Goal: Task Accomplishment & Management: Manage account settings

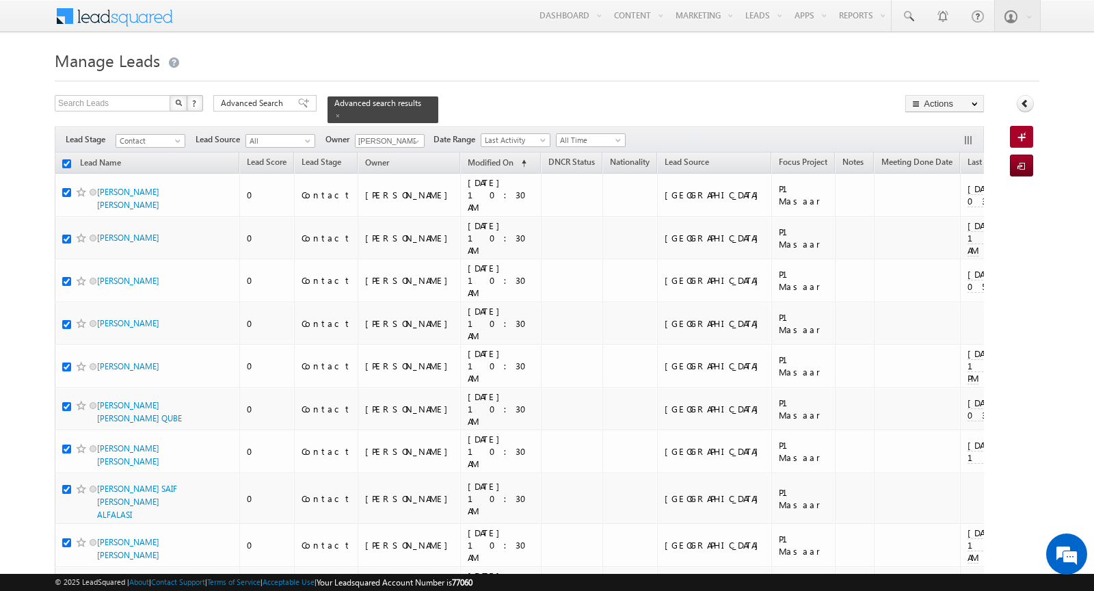
checkbox input "true"
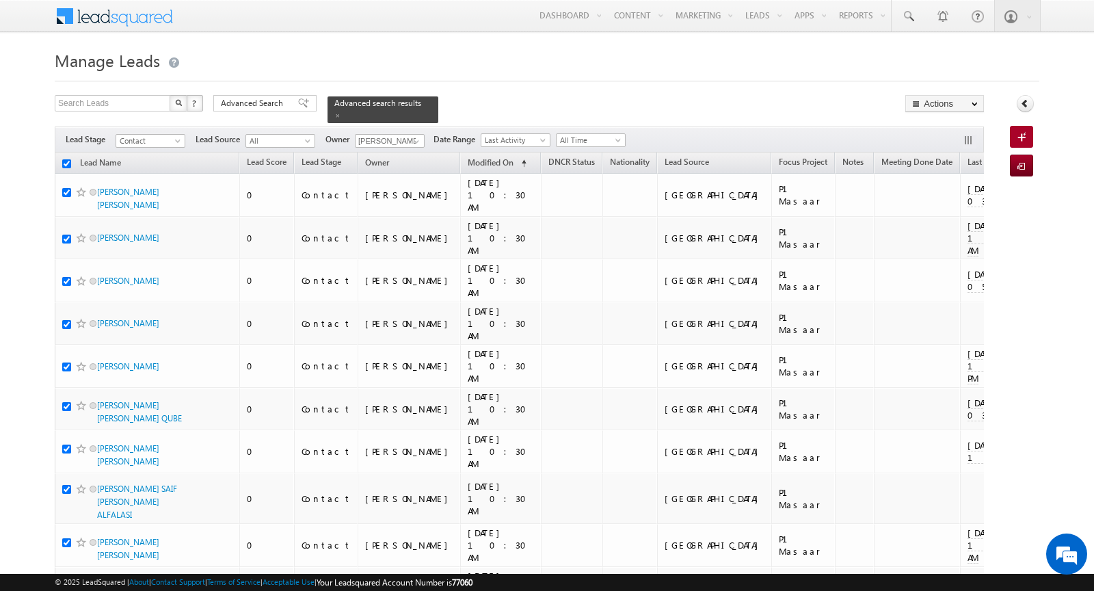
checkbox input "true"
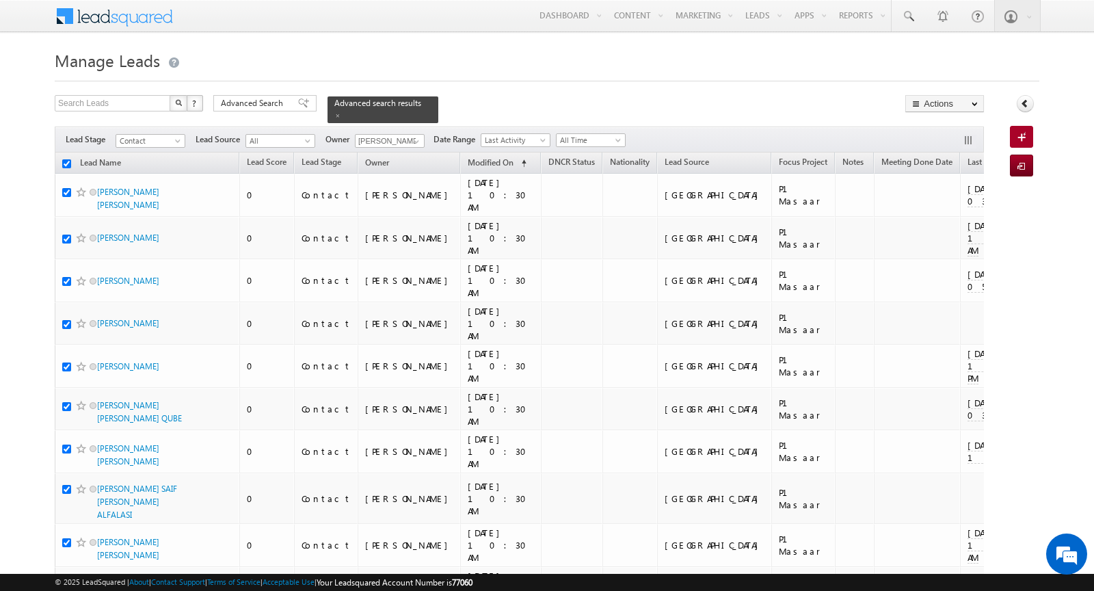
checkbox input "true"
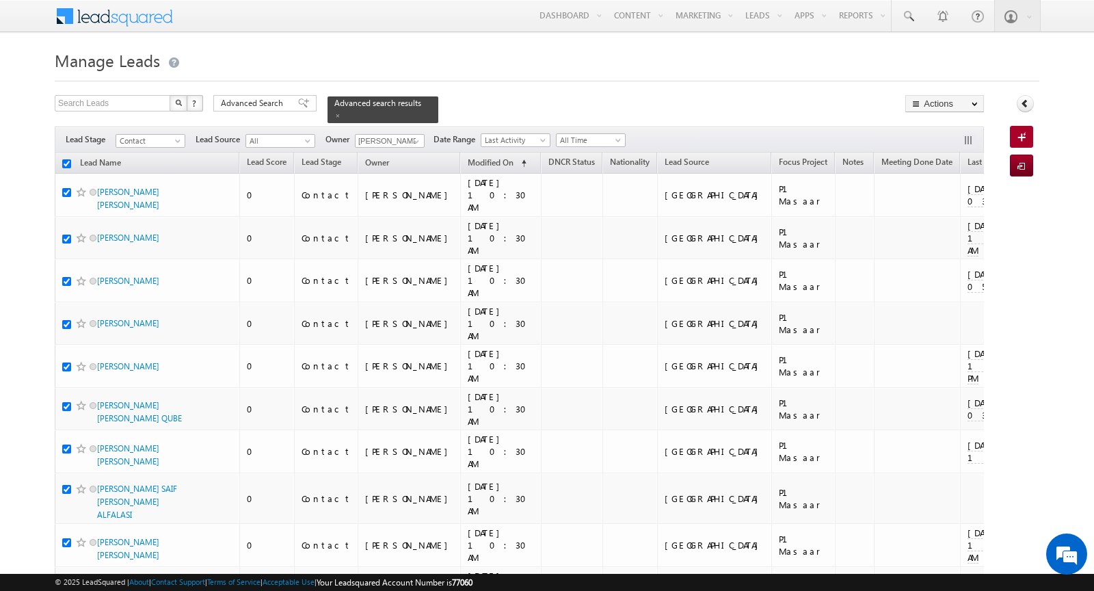
checkbox input "true"
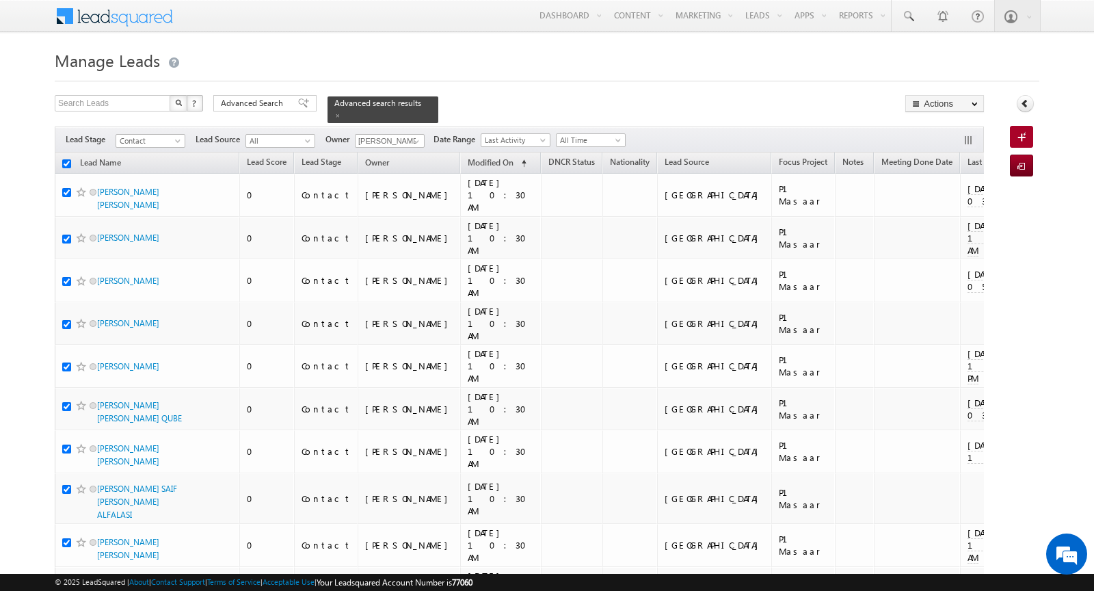
checkbox input "true"
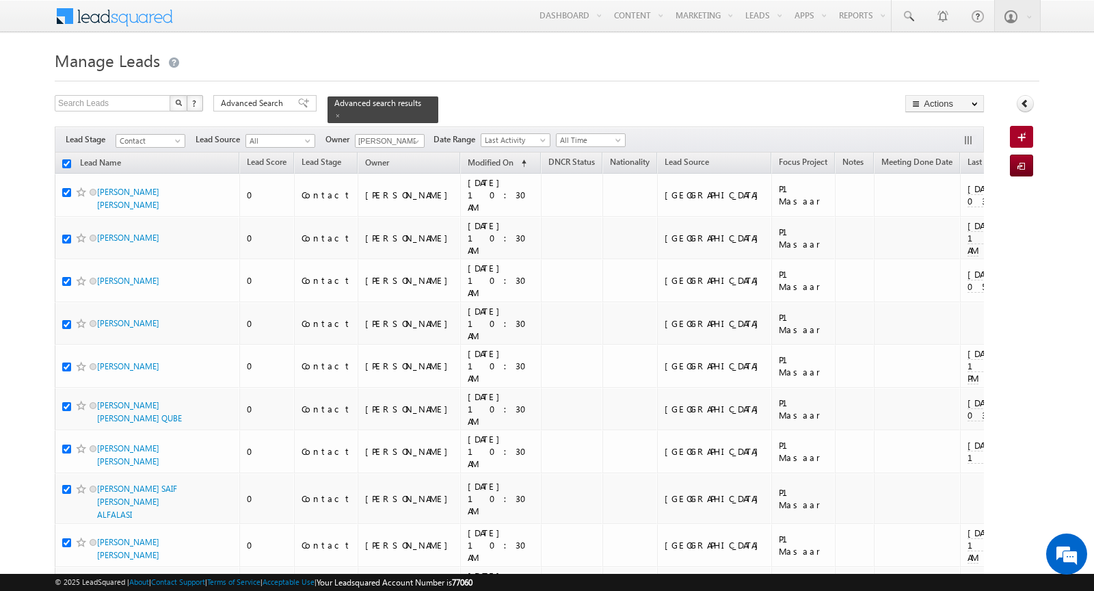
checkbox input "true"
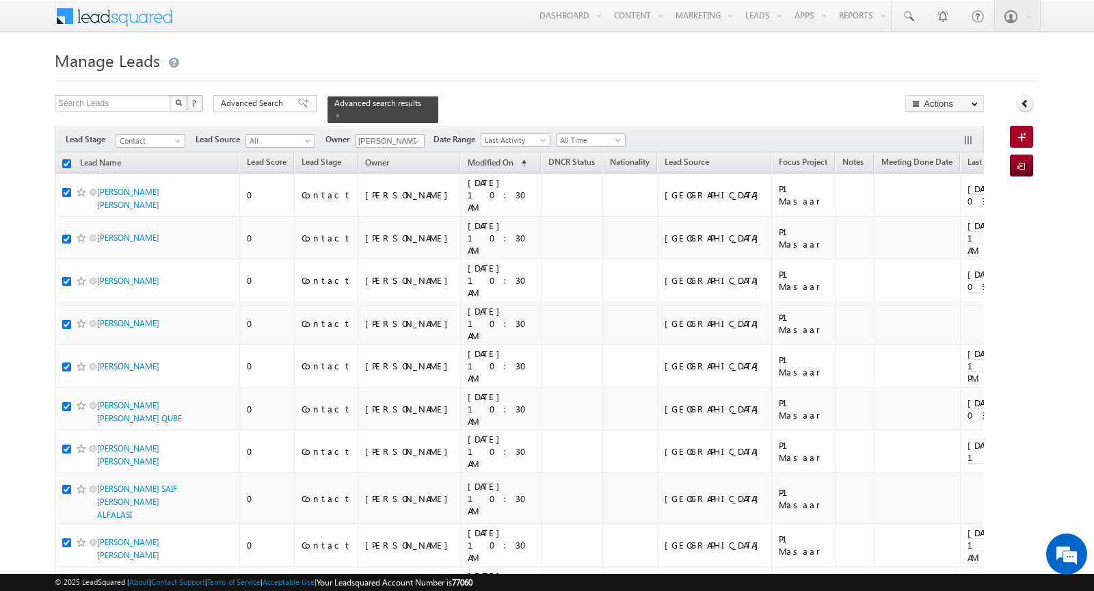
checkbox input "true"
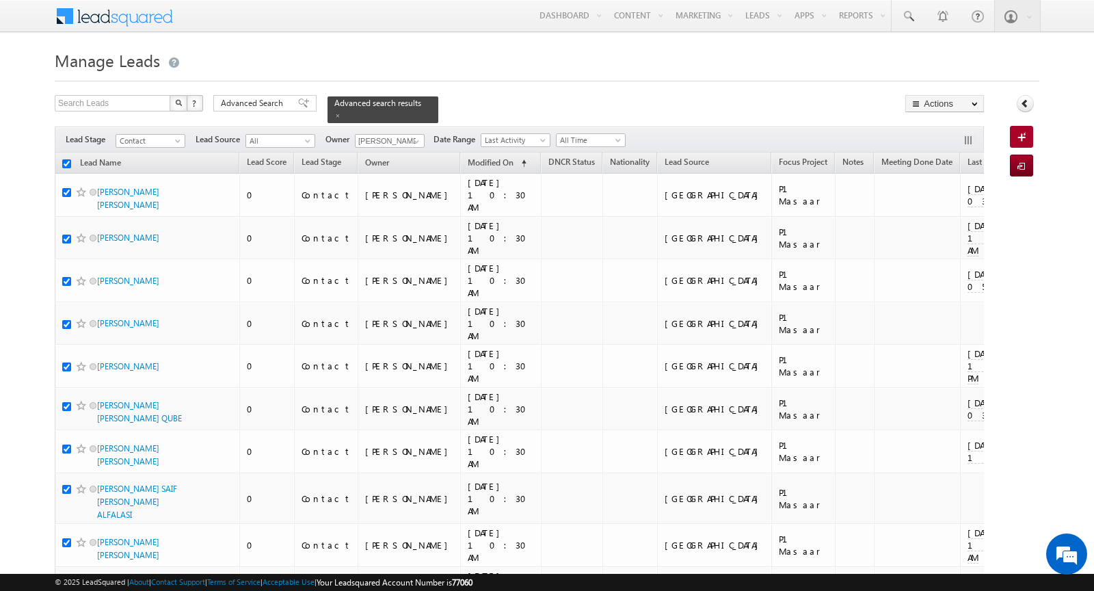
checkbox input "true"
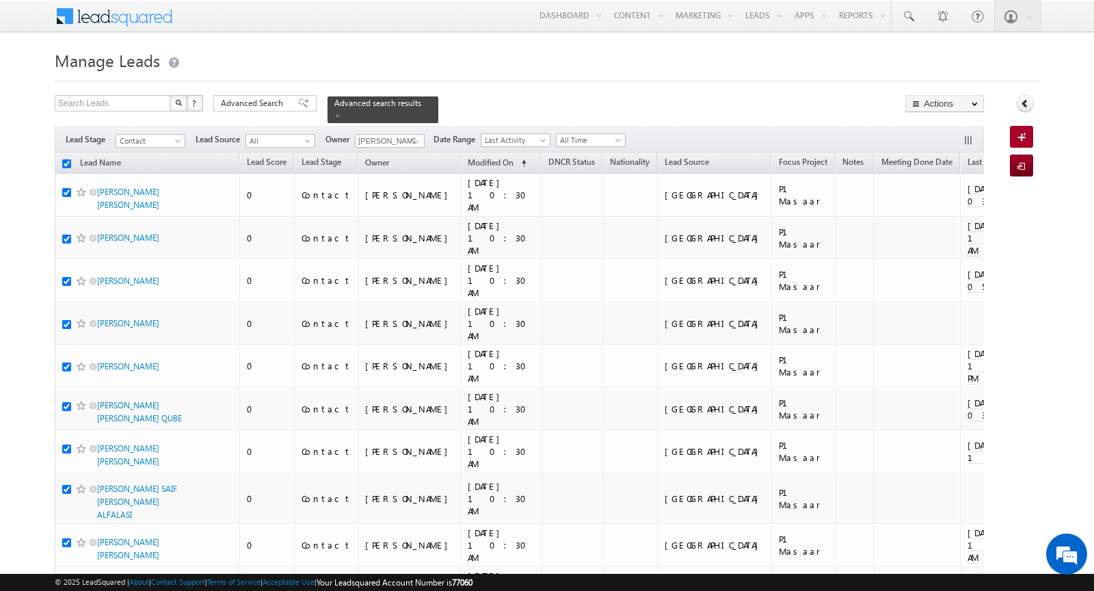
checkbox input "true"
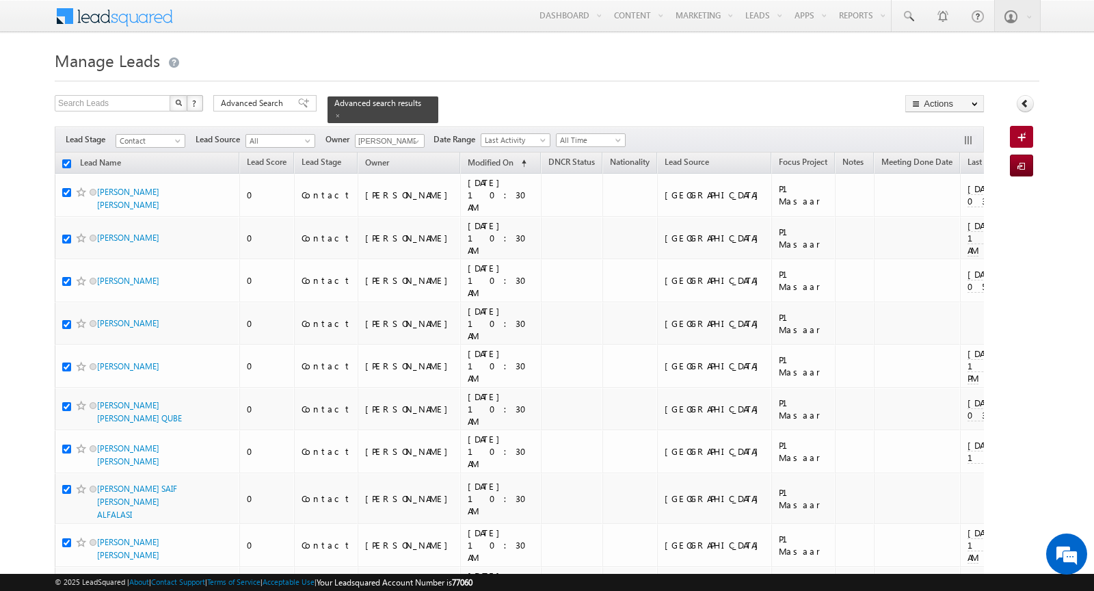
checkbox input "true"
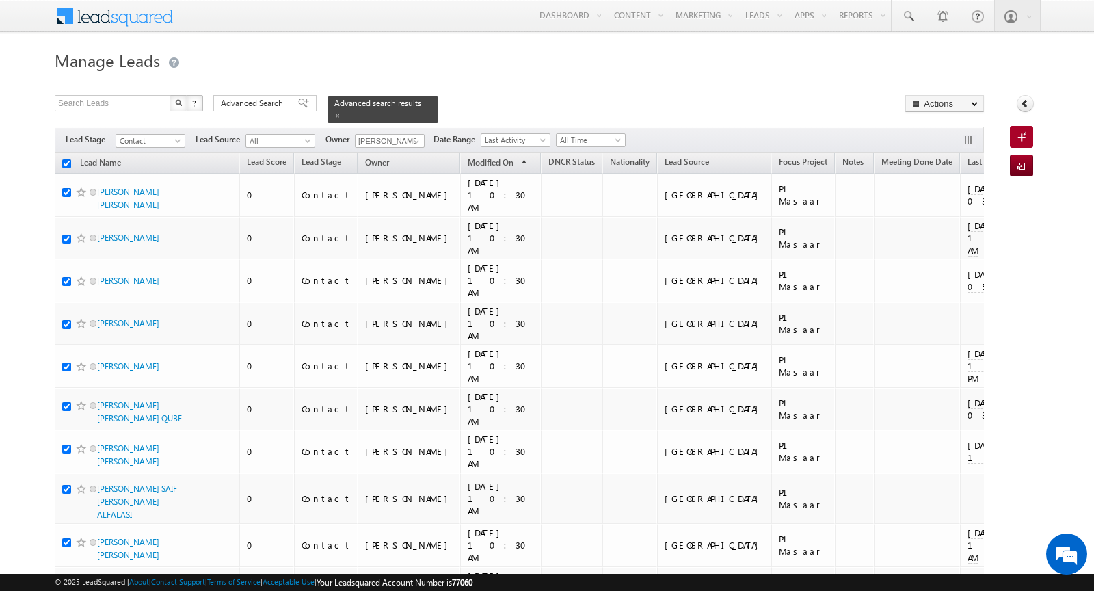
checkbox input "true"
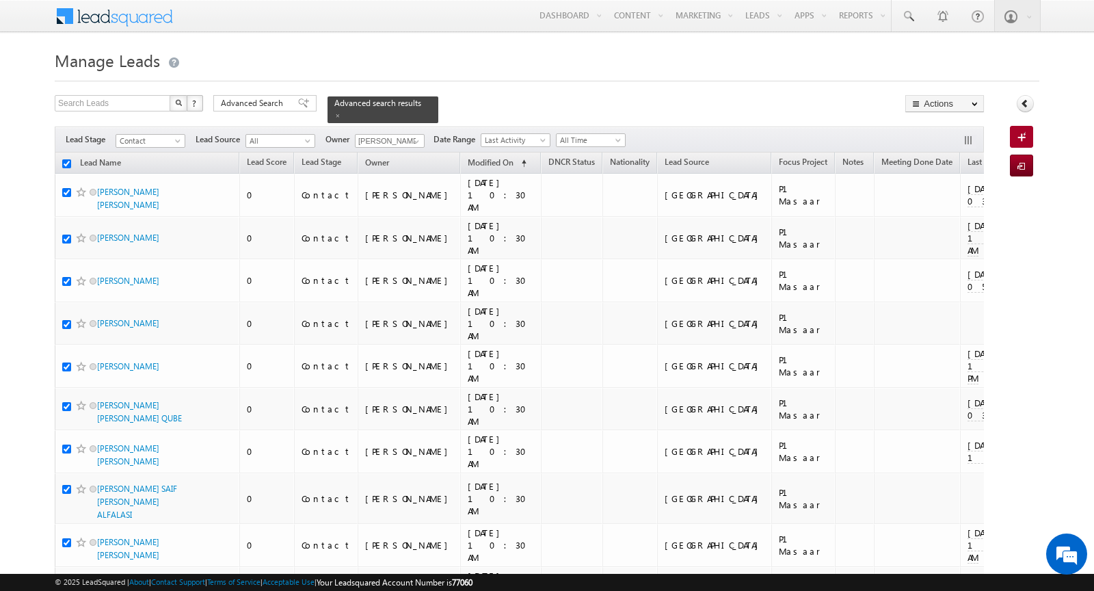
checkbox input "true"
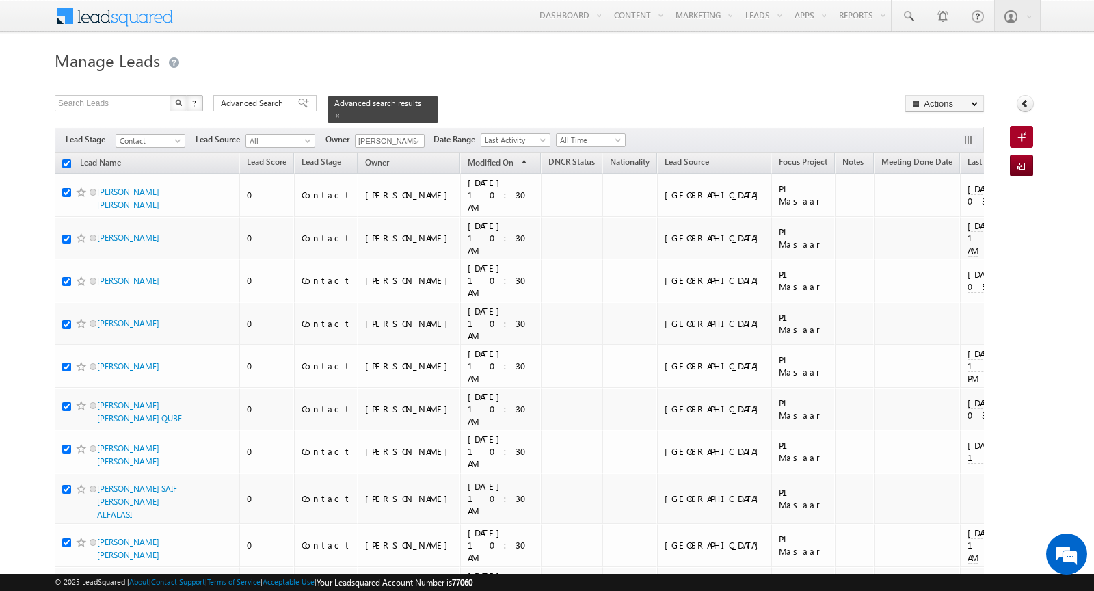
checkbox input "true"
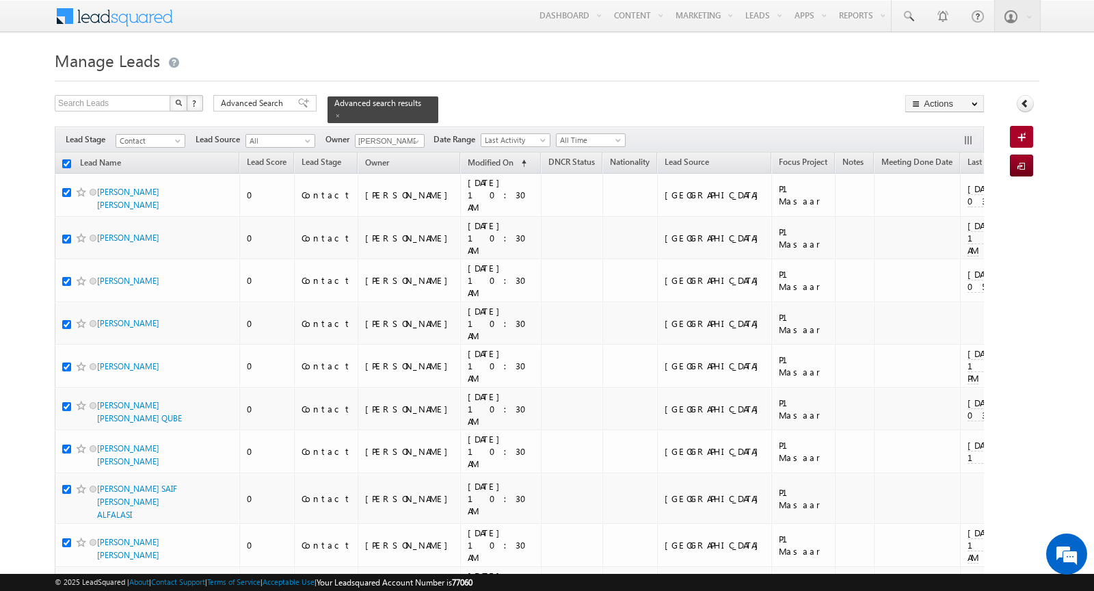
checkbox input "true"
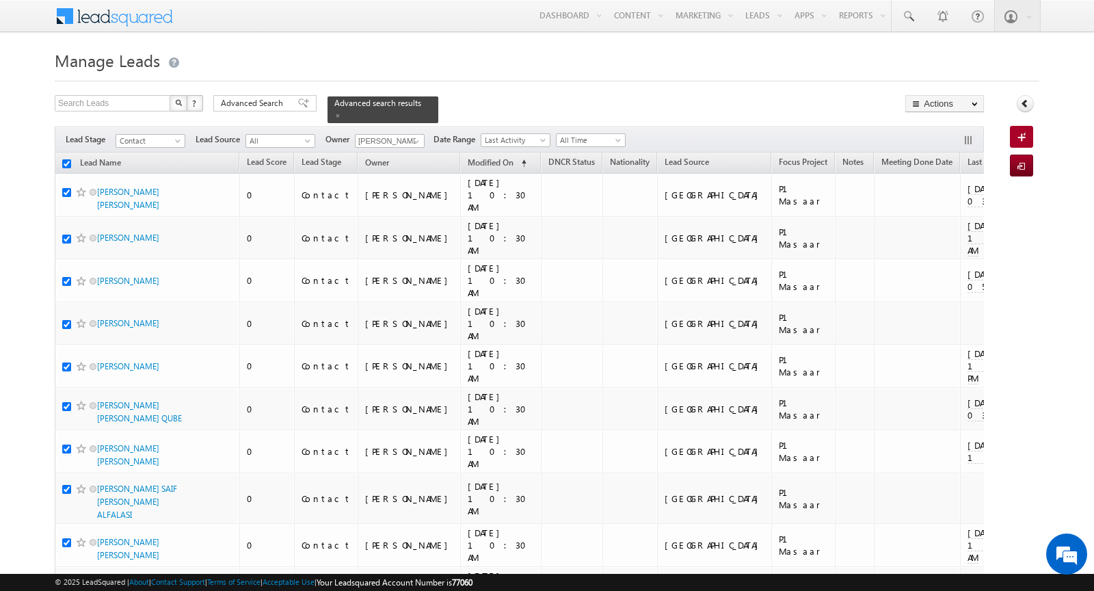
checkbox input "true"
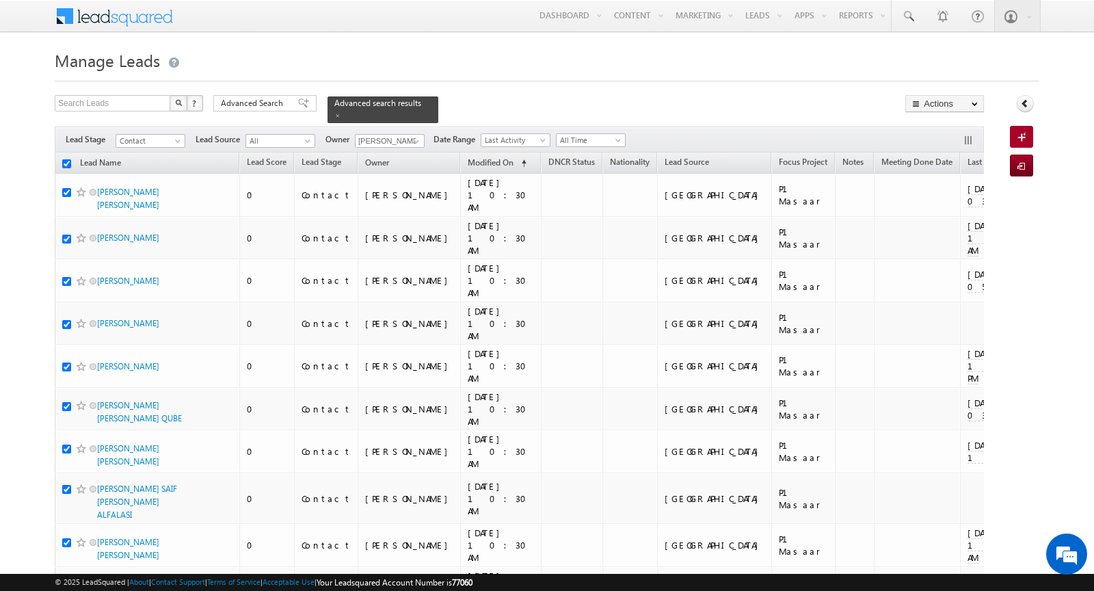
checkbox input "true"
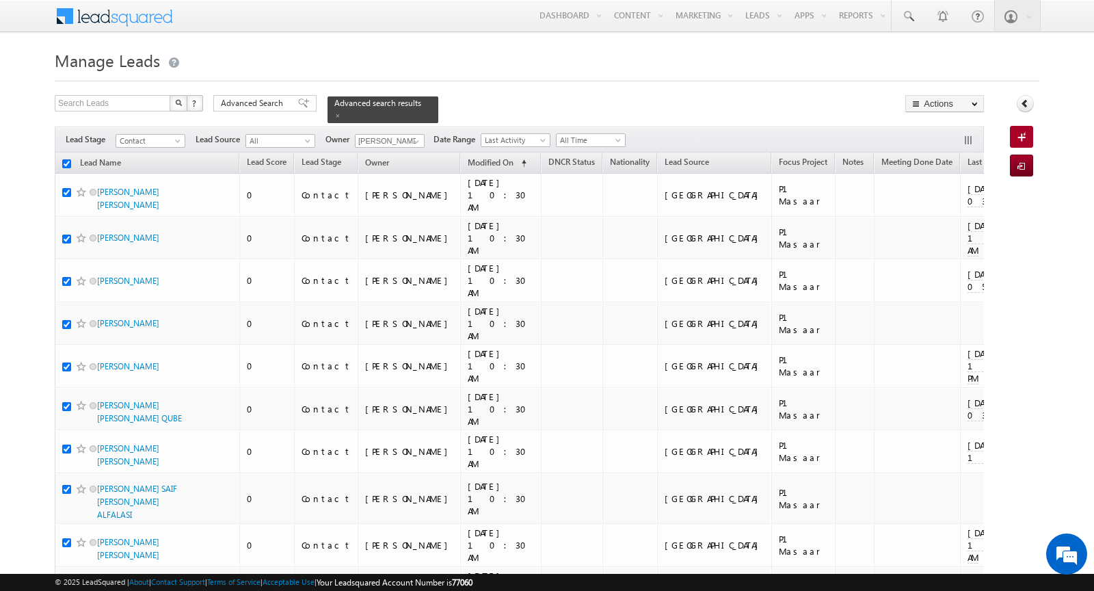
checkbox input "true"
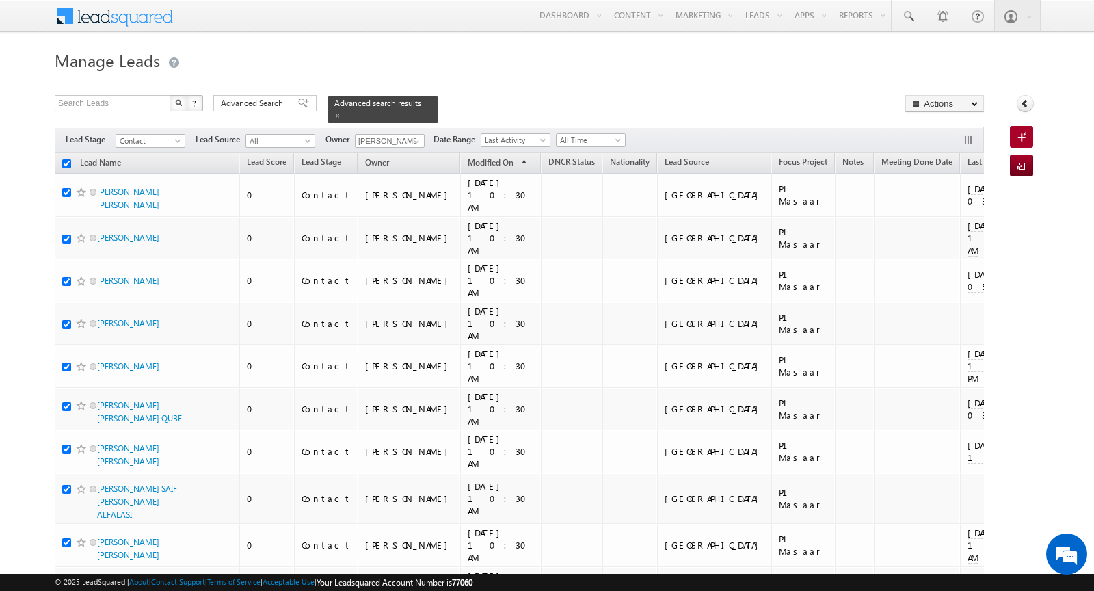
checkbox input "true"
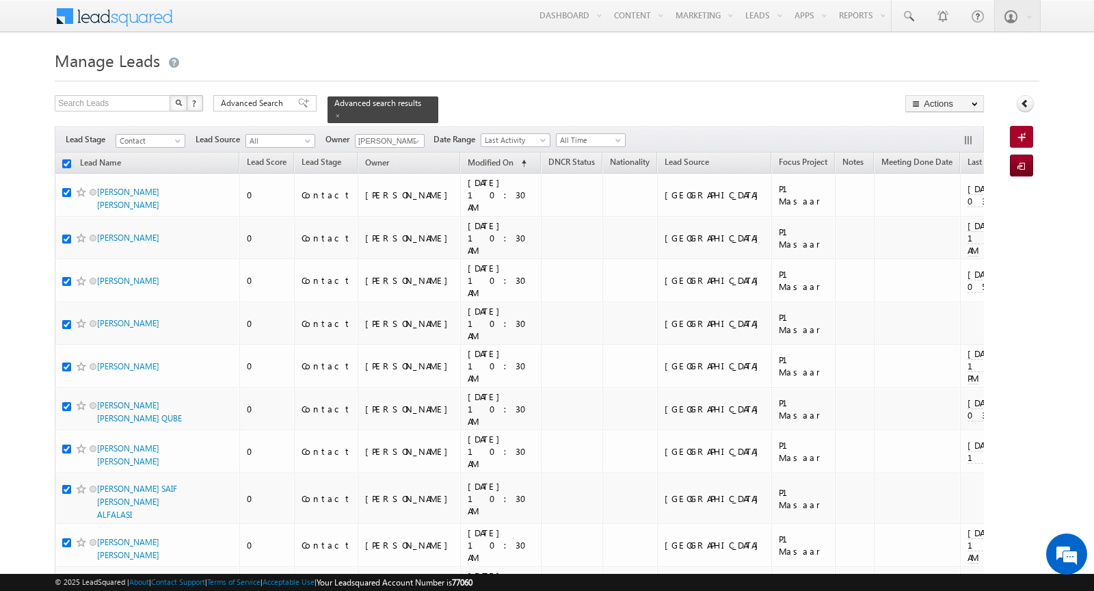
checkbox input "true"
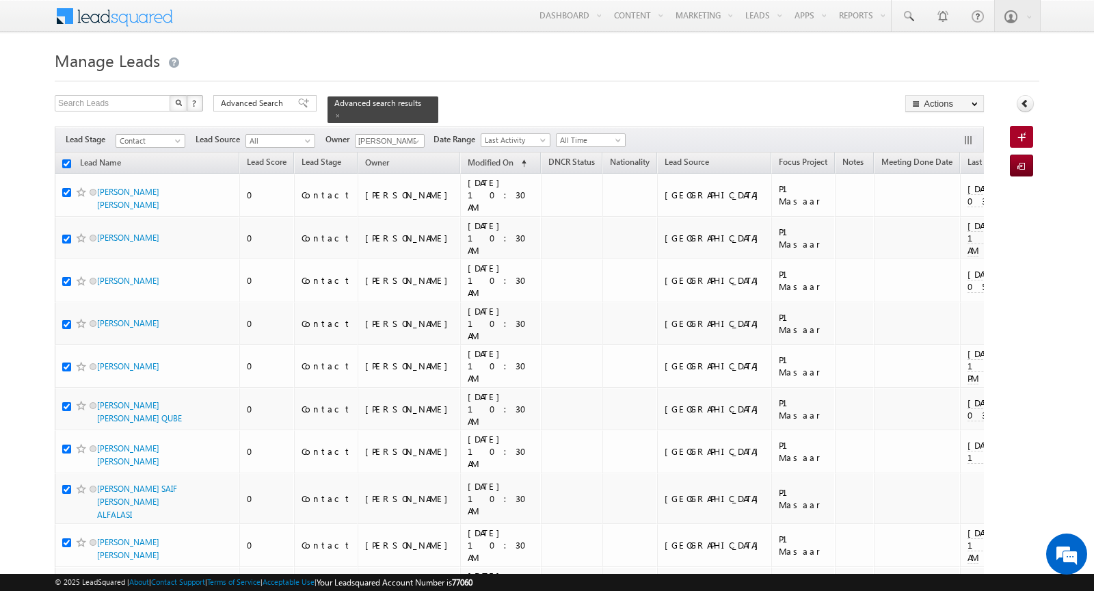
checkbox input "true"
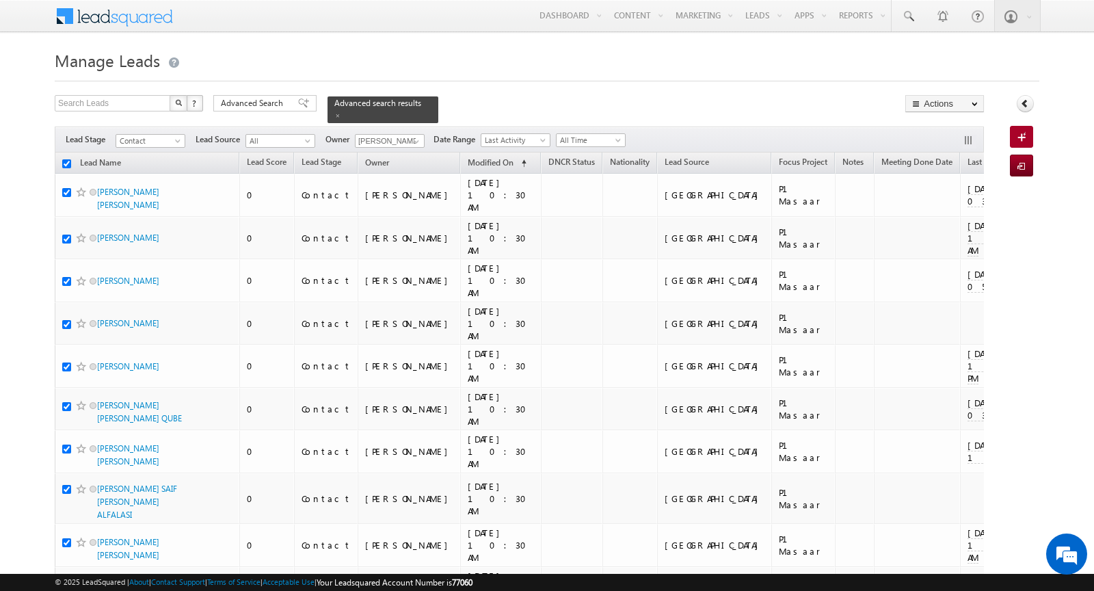
checkbox input "true"
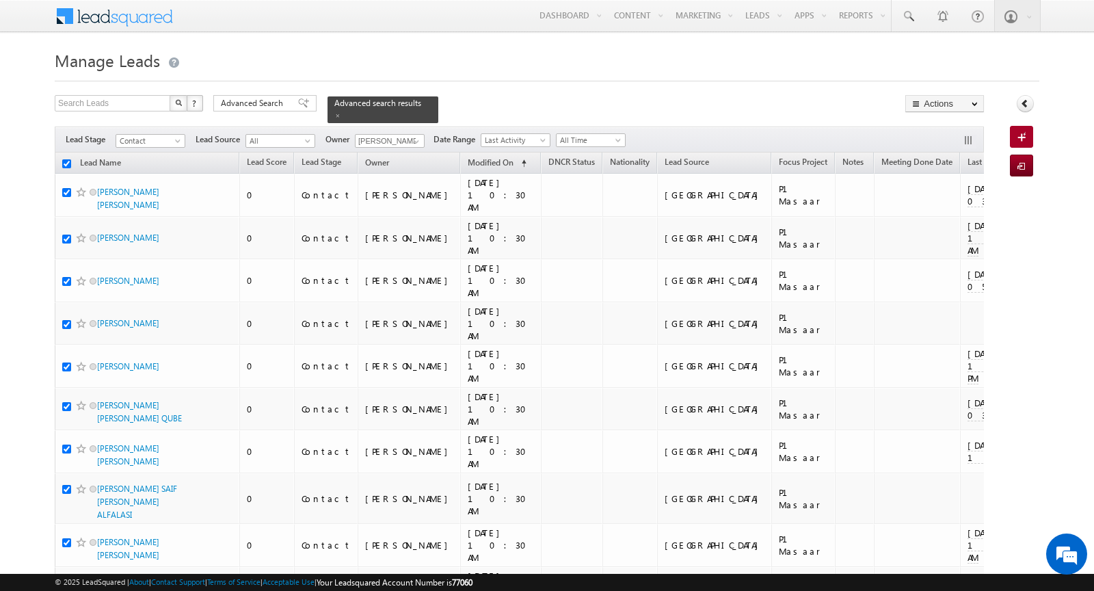
checkbox input "true"
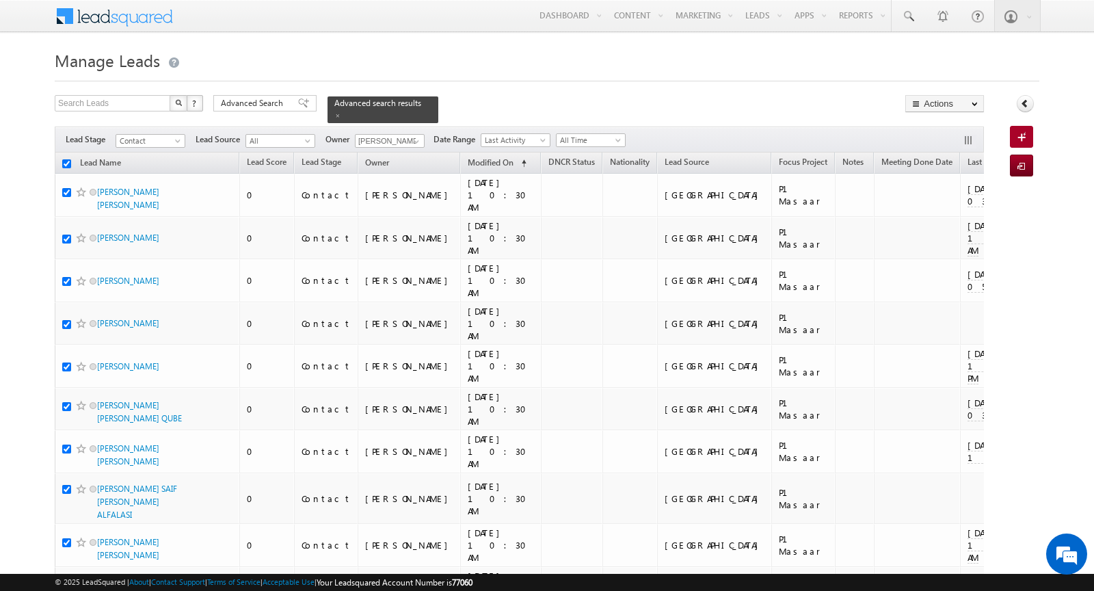
checkbox input "true"
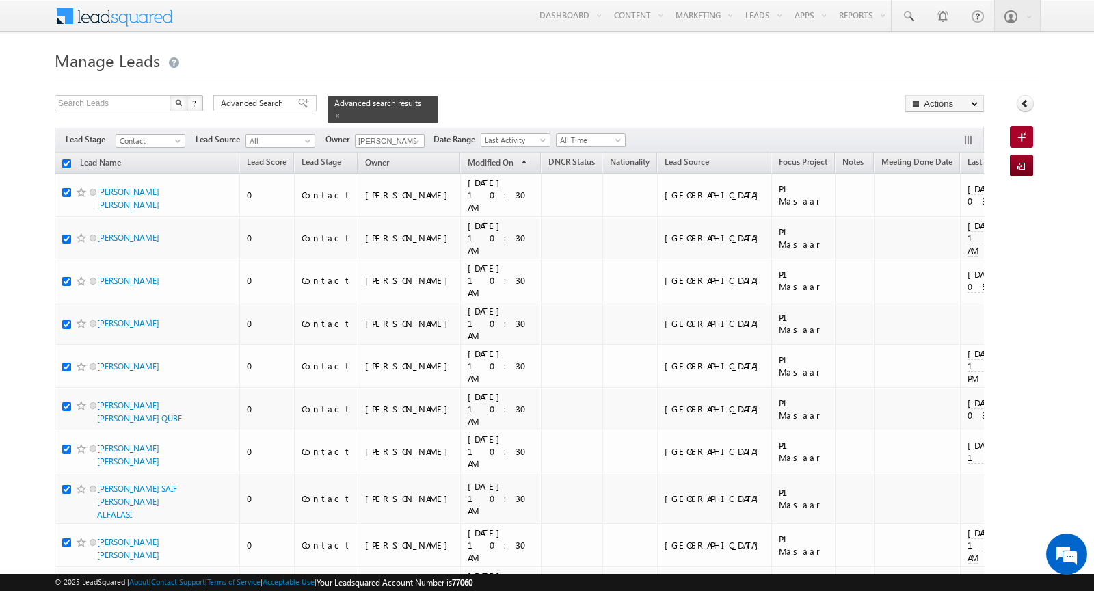
checkbox input "true"
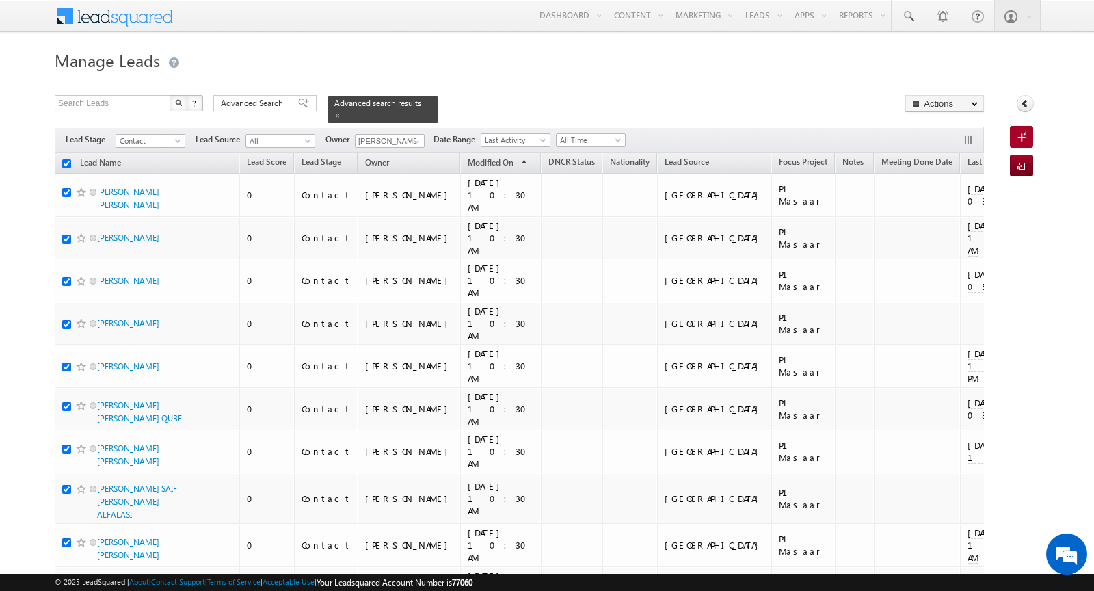
checkbox input "true"
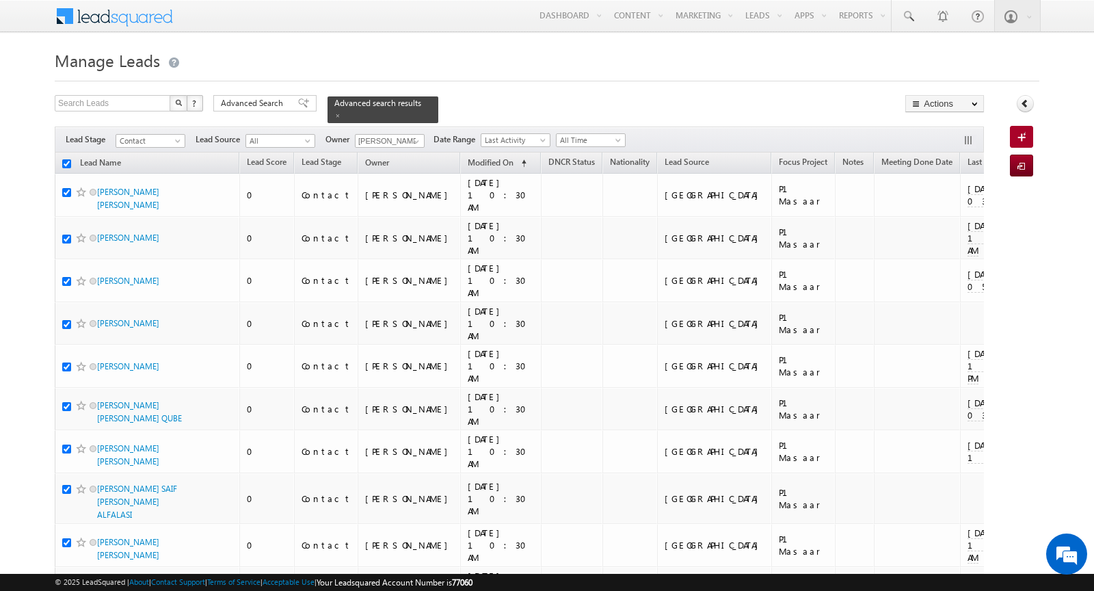
checkbox input "true"
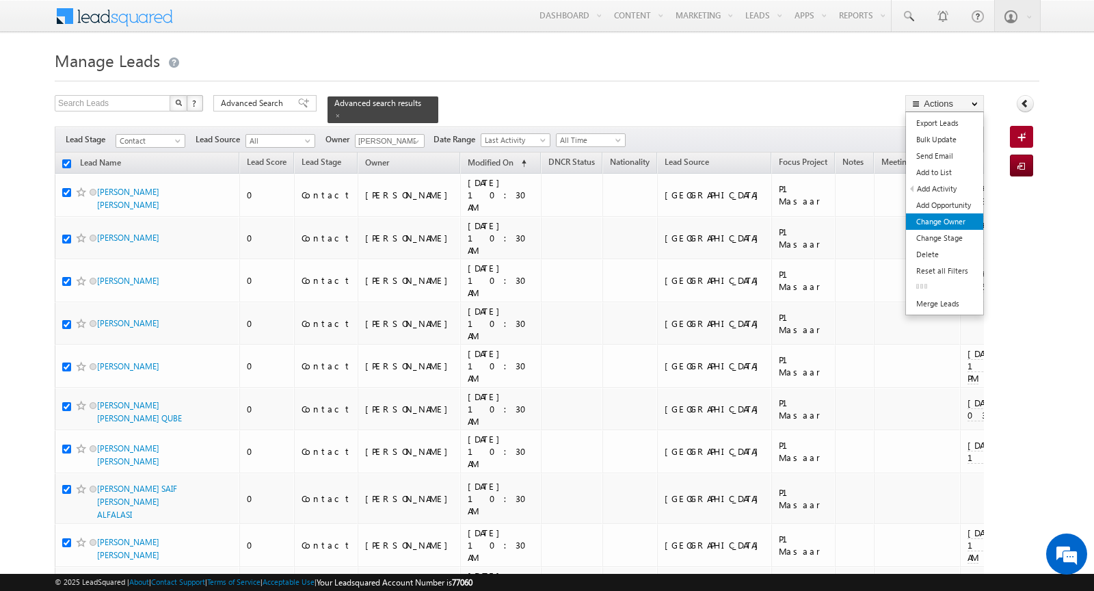
click at [952, 222] on link "Change Owner" at bounding box center [944, 221] width 77 height 16
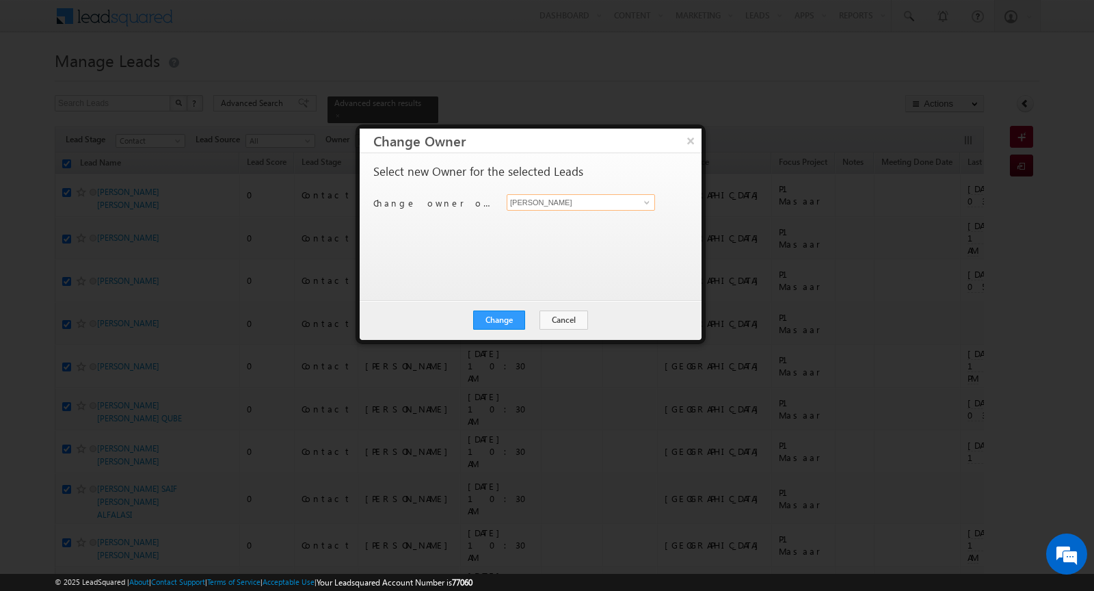
click at [628, 205] on input "[PERSON_NAME]" at bounding box center [581, 202] width 148 height 16
click at [580, 222] on link "[PERSON_NAME] [PERSON_NAME][EMAIL_ADDRESS][DOMAIN_NAME]" at bounding box center [581, 223] width 148 height 26
click at [502, 321] on button "Change" at bounding box center [499, 319] width 52 height 19
click at [532, 317] on button "Close" at bounding box center [533, 319] width 44 height 19
